Goal: Information Seeking & Learning: Compare options

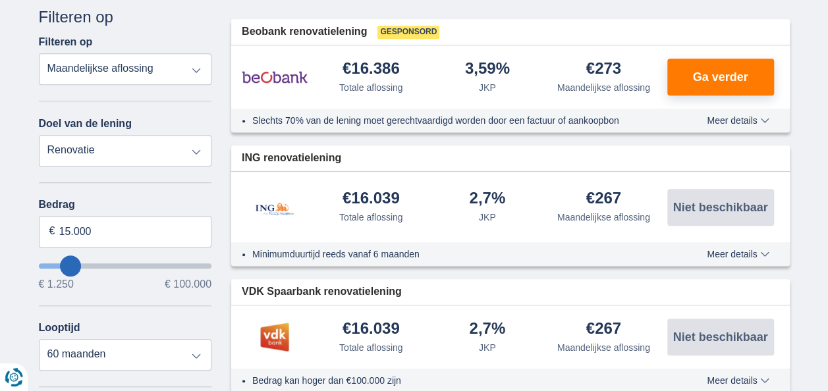
scroll to position [414, 0]
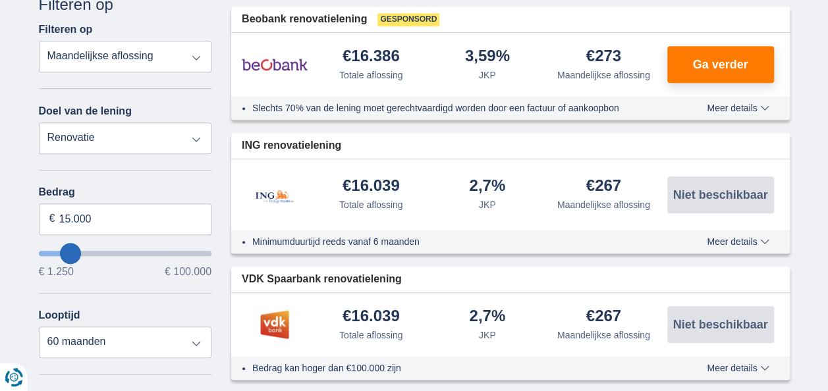
type input "19.250"
type input "19250"
select select "84"
type input "21250"
type input "21.250"
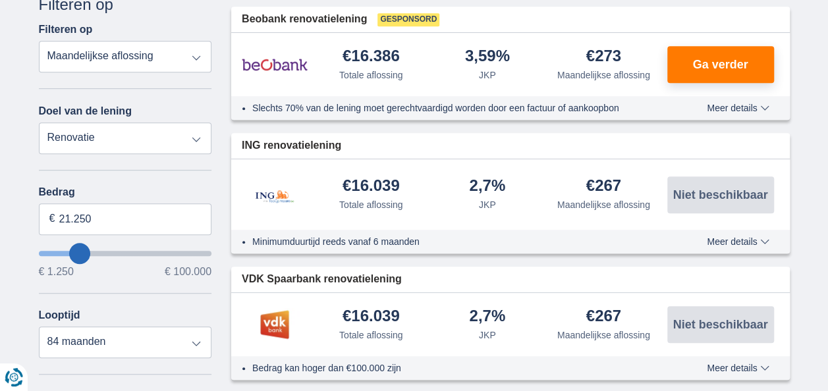
select select "120"
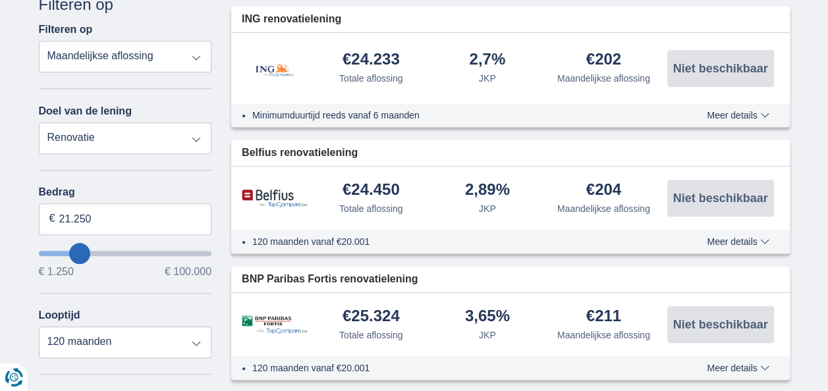
type input "26.250"
type input "27250"
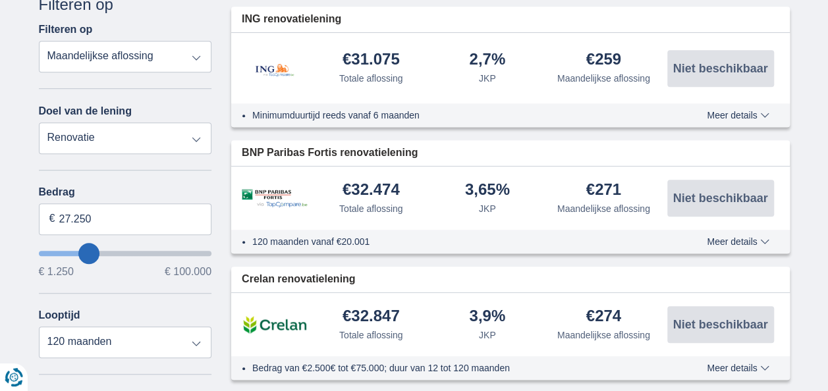
type input "41.250"
type input "41250"
click at [110, 251] on input "wantToBorrow" at bounding box center [125, 253] width 173 height 5
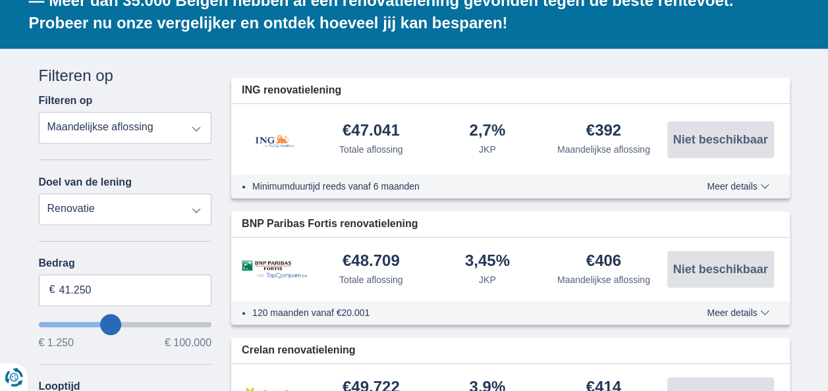
scroll to position [347, 0]
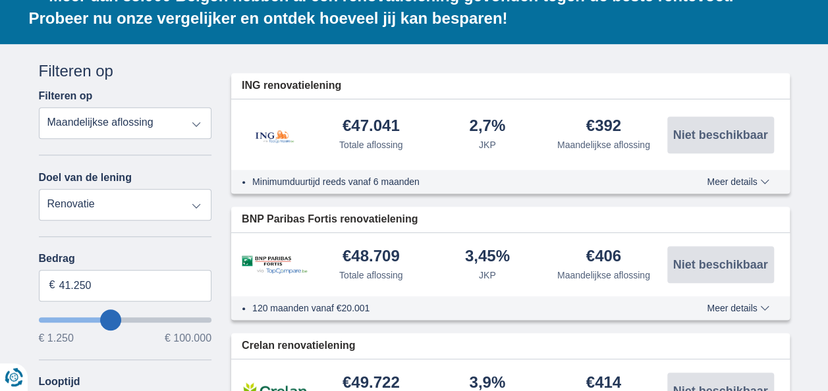
click at [120, 318] on input "wantToBorrow" at bounding box center [125, 320] width 173 height 5
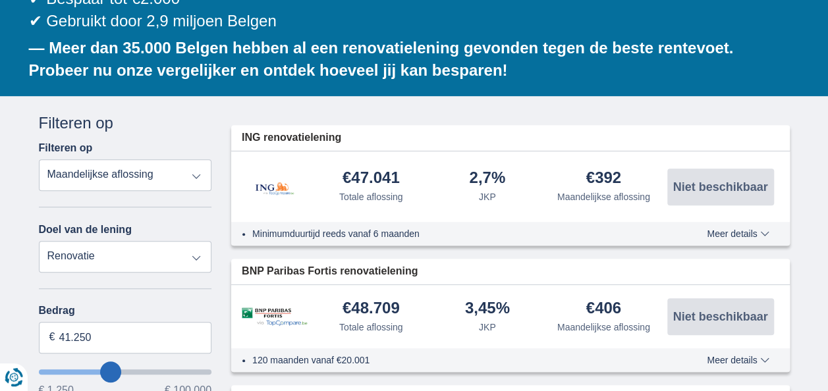
scroll to position [296, 0]
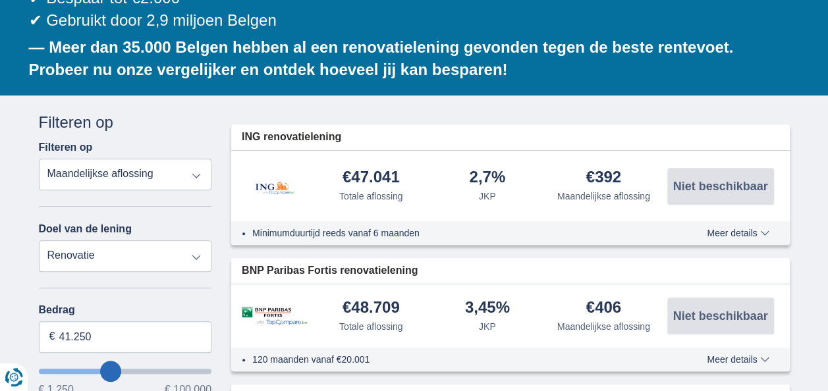
type input "49.250"
type input "49250"
click at [123, 369] on input "wantToBorrow" at bounding box center [125, 371] width 173 height 5
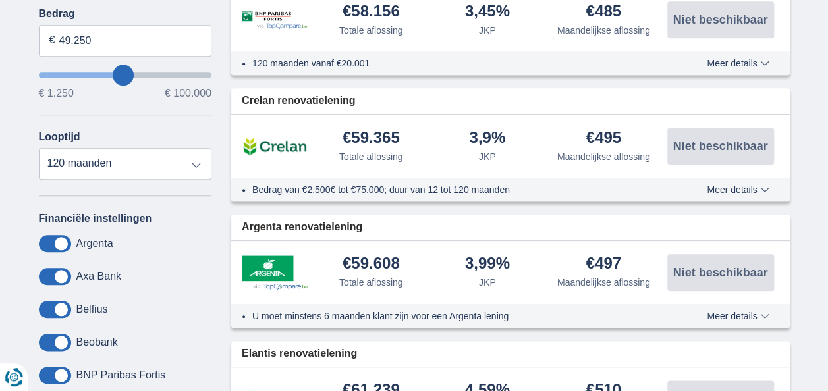
scroll to position [593, 0]
click at [192, 148] on select "12 maanden 18 maanden 24 maanden 30 maanden 36 maanden 42 maanden 48 maanden 60…" at bounding box center [125, 164] width 173 height 32
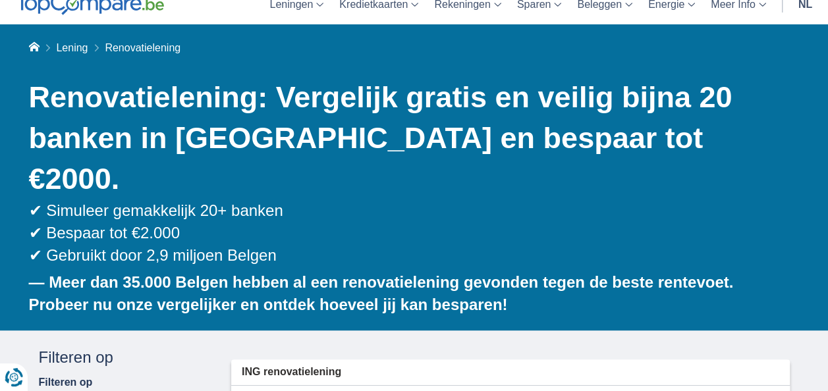
scroll to position [0, 0]
